Goal: Obtain resource: Download file/media

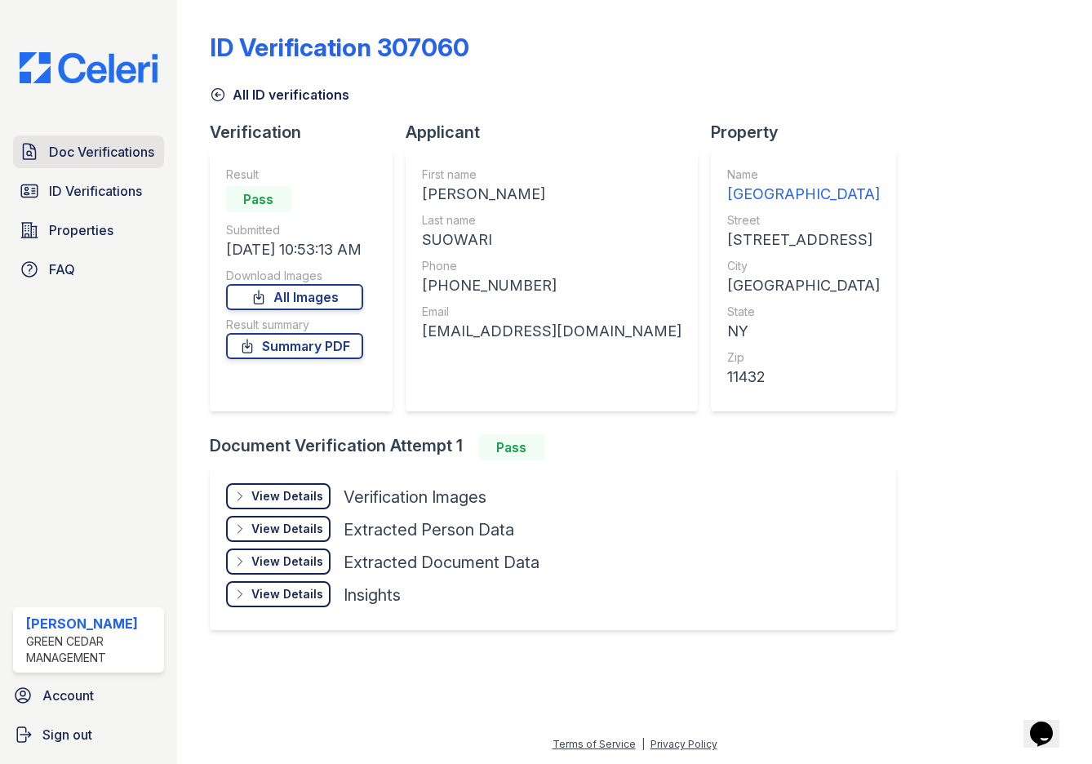
click at [87, 154] on span "Doc Verifications" at bounding box center [101, 152] width 105 height 20
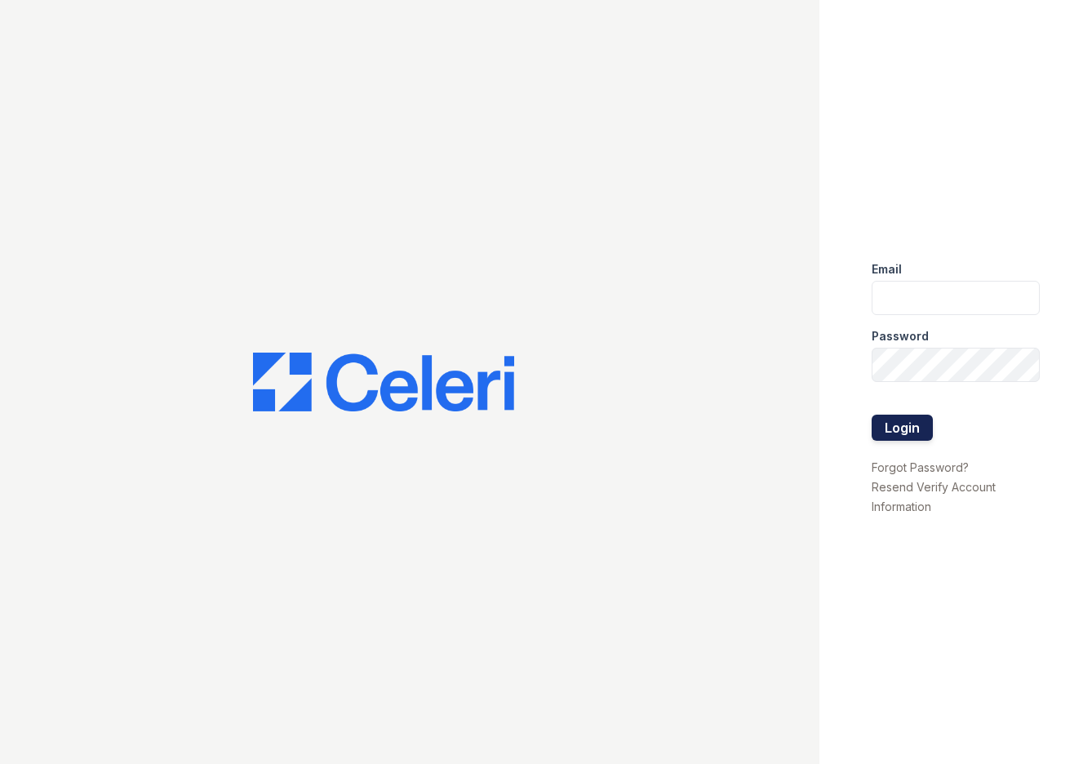
type input "sasha.gonzalez@corcoran.com"
click at [910, 430] on button "Login" at bounding box center [902, 428] width 61 height 26
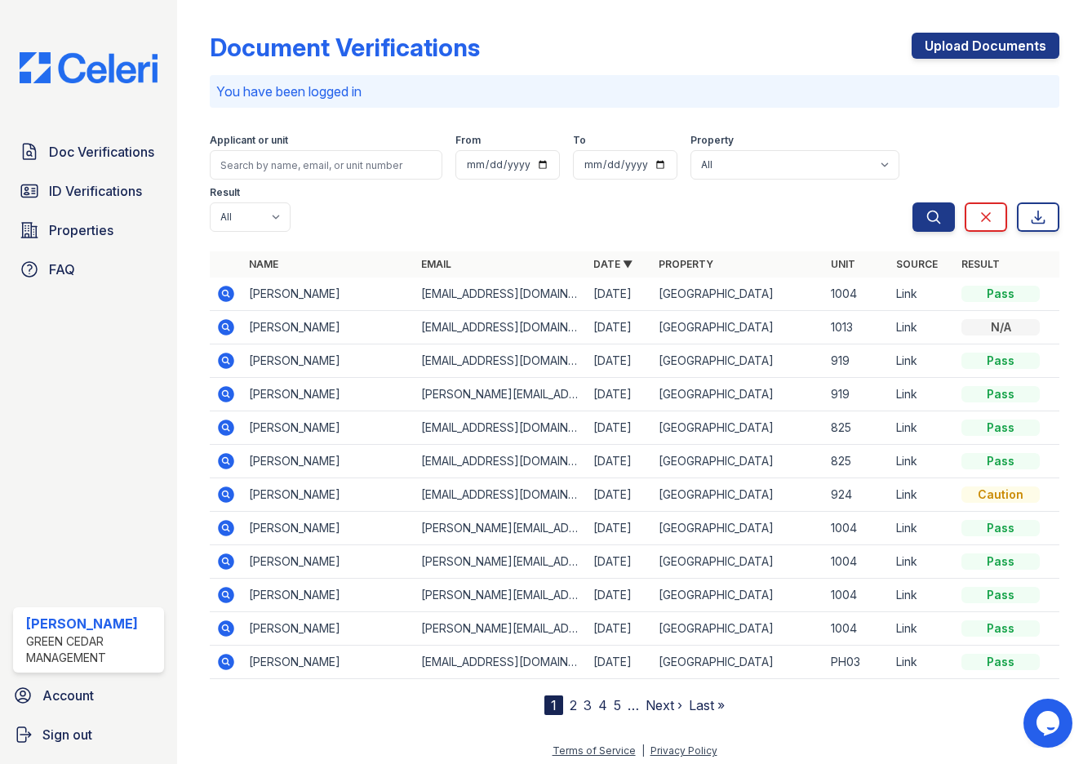
click at [226, 289] on icon at bounding box center [226, 294] width 16 height 16
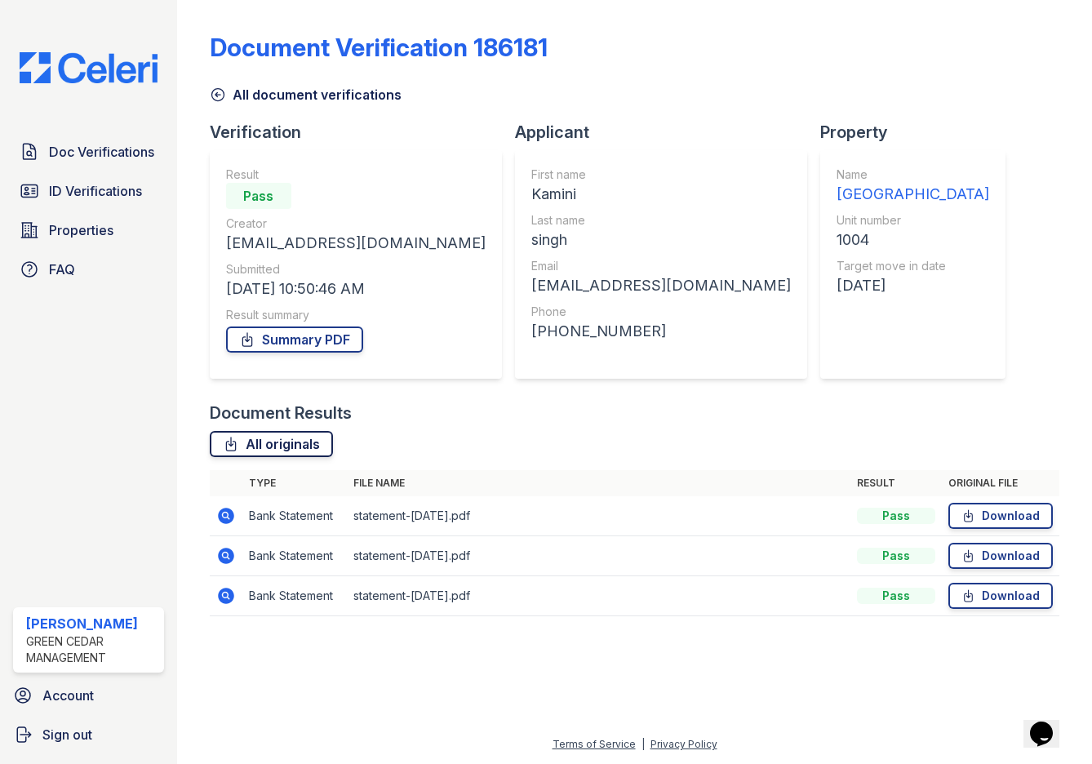
click at [294, 452] on link "All originals" at bounding box center [271, 444] width 123 height 26
click at [306, 336] on link "Summary PDF" at bounding box center [294, 340] width 137 height 26
click at [223, 96] on icon at bounding box center [218, 95] width 16 height 16
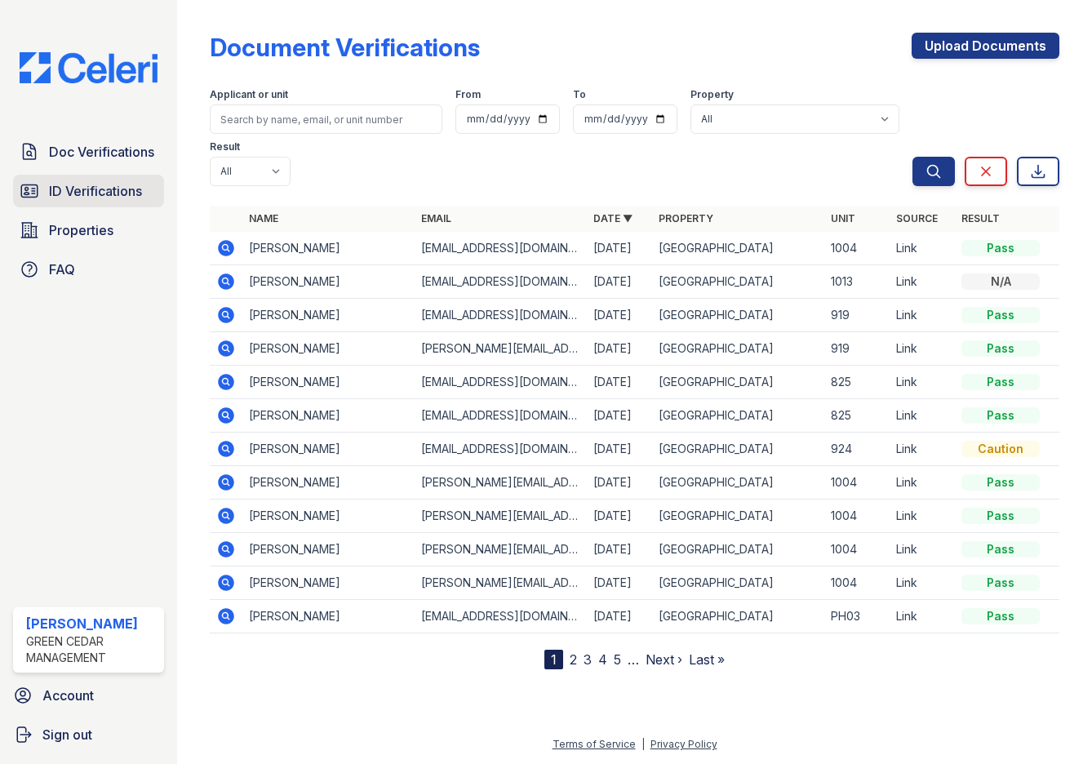
click at [127, 191] on span "ID Verifications" at bounding box center [95, 191] width 93 height 20
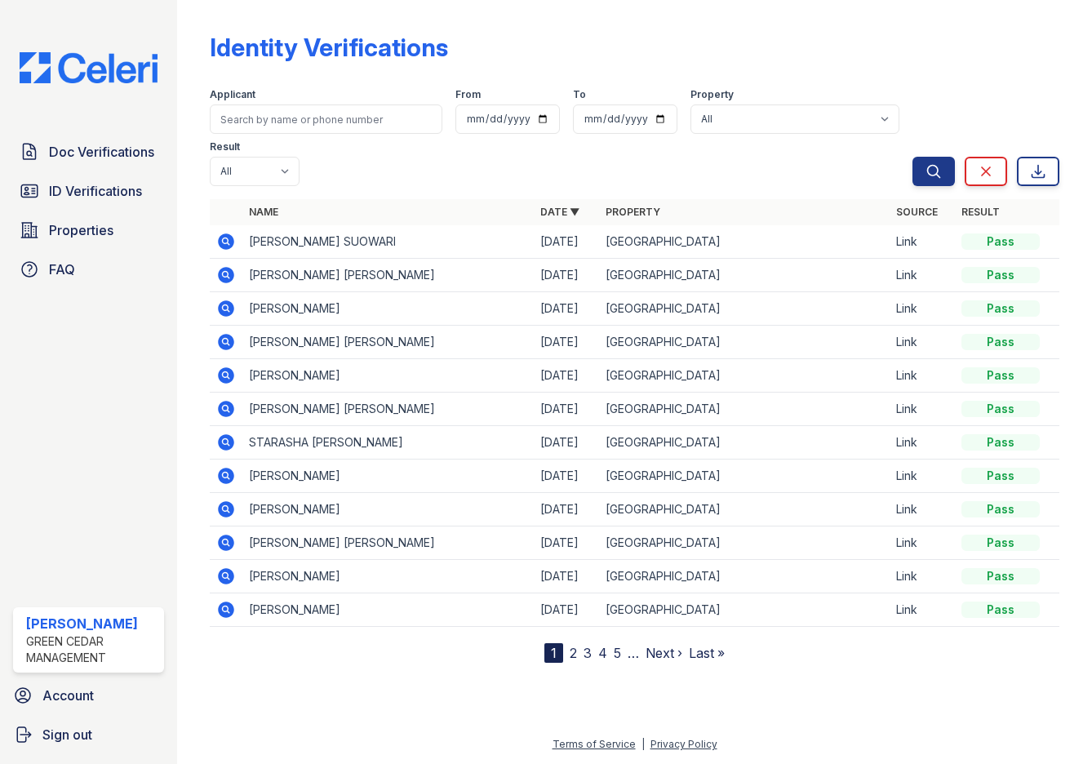
click at [228, 408] on icon at bounding box center [226, 409] width 20 height 20
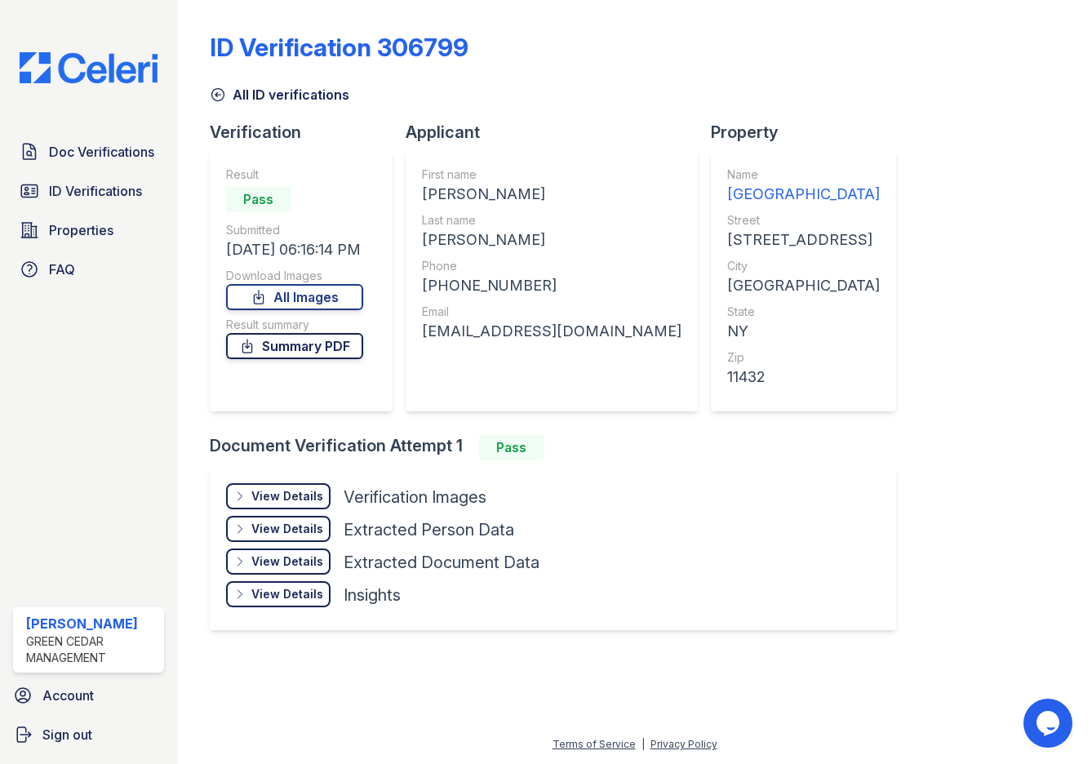
click at [320, 348] on link "Summary PDF" at bounding box center [294, 346] width 137 height 26
click at [324, 300] on link "All Images" at bounding box center [294, 297] width 137 height 26
click at [2, 480] on div "Doc Verifications ID Verifications Properties FAQ [PERSON_NAME] Green Cedar Man…" at bounding box center [88, 382] width 177 height 764
click at [145, 151] on span "Doc Verifications" at bounding box center [101, 152] width 105 height 20
